Goal: Transaction & Acquisition: Obtain resource

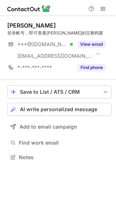
scroll to position [152, 116]
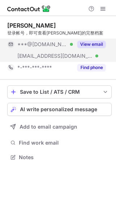
click at [95, 43] on button "View email" at bounding box center [91, 44] width 29 height 7
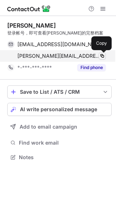
click at [102, 55] on span at bounding box center [103, 56] width 6 height 6
